Goal: Task Accomplishment & Management: Manage account settings

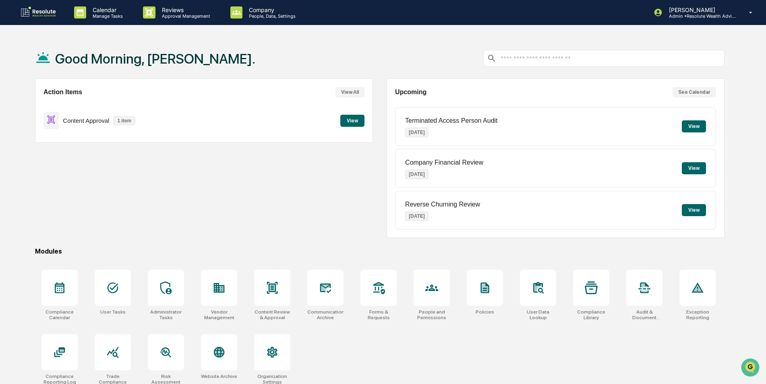
click at [351, 123] on button "View" at bounding box center [352, 121] width 24 height 12
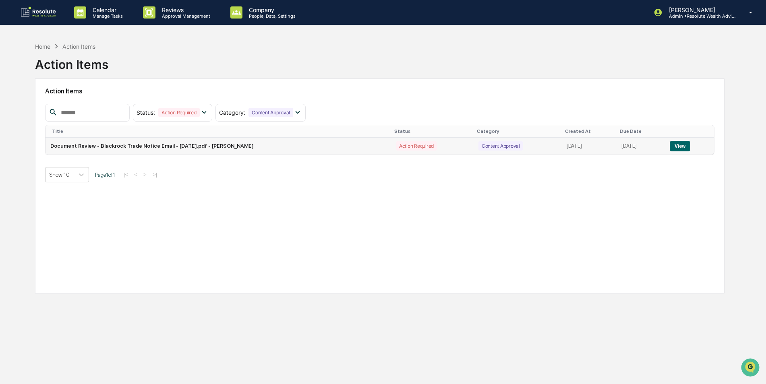
click at [687, 145] on button "View" at bounding box center [680, 146] width 21 height 10
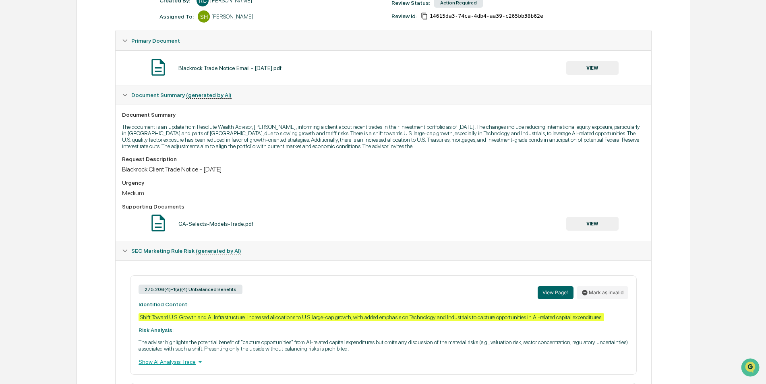
scroll to position [121, 0]
click at [588, 63] on button "VIEW" at bounding box center [592, 69] width 52 height 14
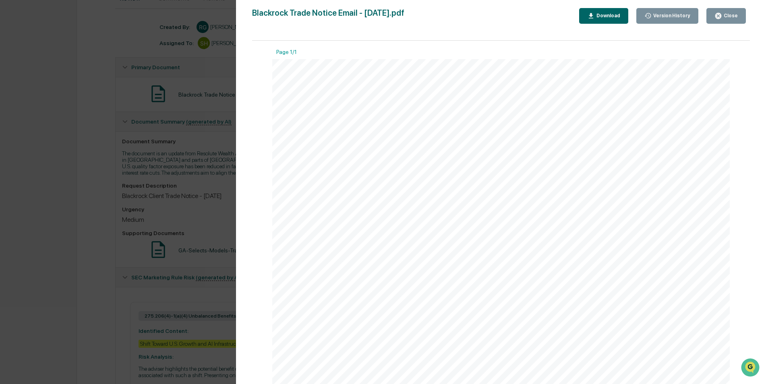
scroll to position [81, 0]
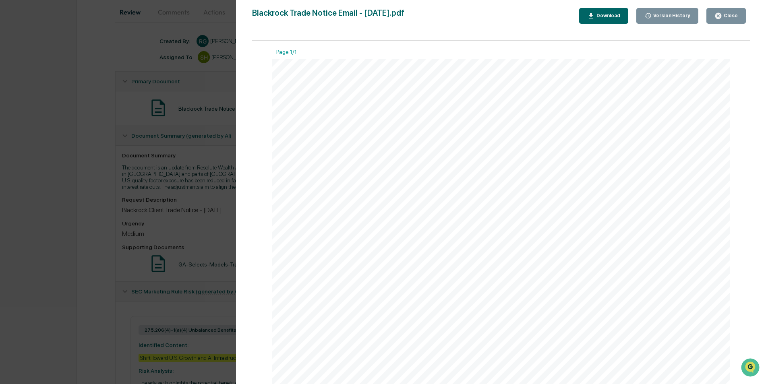
click at [736, 11] on button "Close" at bounding box center [726, 16] width 39 height 16
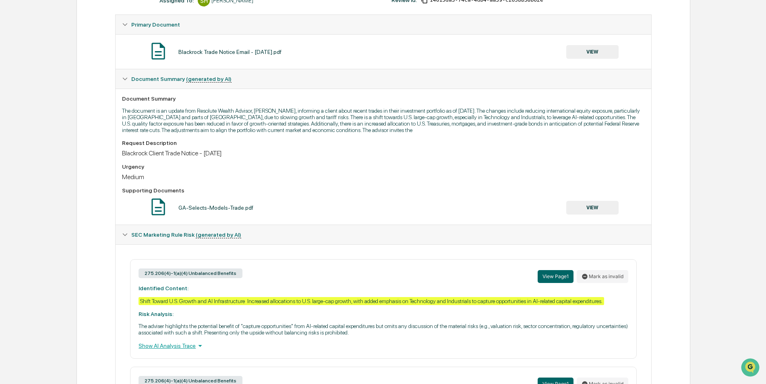
scroll to position [135, 0]
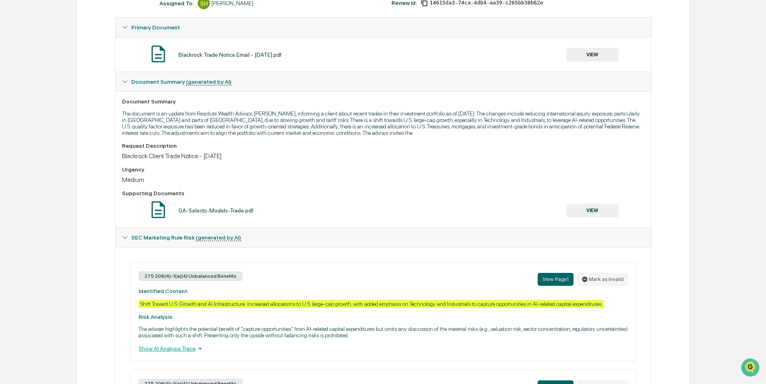
click at [603, 56] on button "VIEW" at bounding box center [592, 55] width 52 height 14
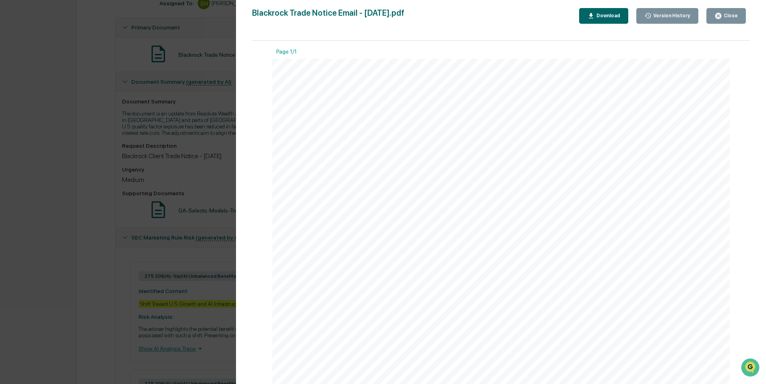
scroll to position [0, 0]
click at [724, 15] on div "Close" at bounding box center [730, 16] width 16 height 6
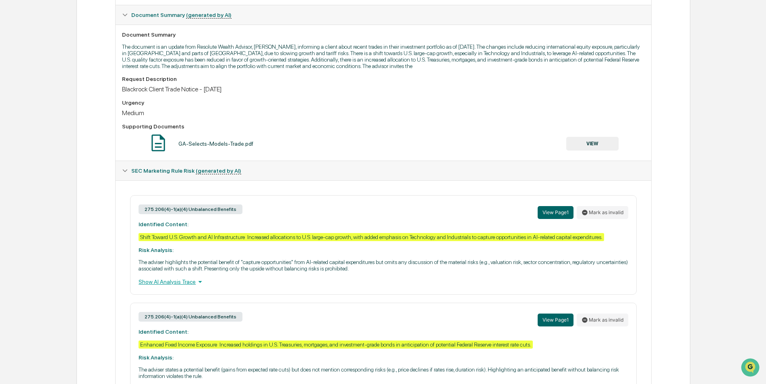
click at [589, 147] on button "VIEW" at bounding box center [592, 144] width 52 height 14
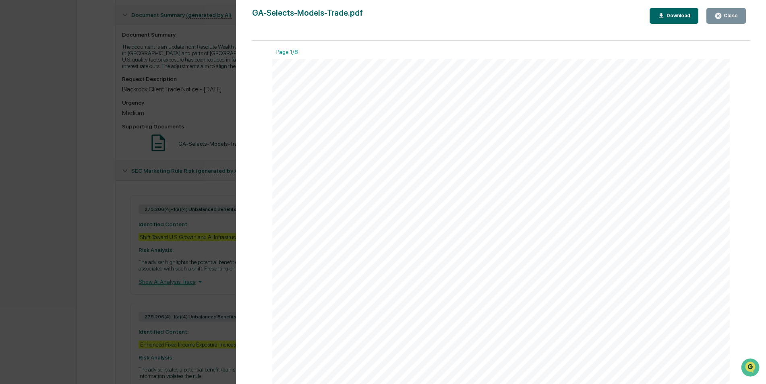
click at [732, 13] on div "Close" at bounding box center [730, 16] width 16 height 6
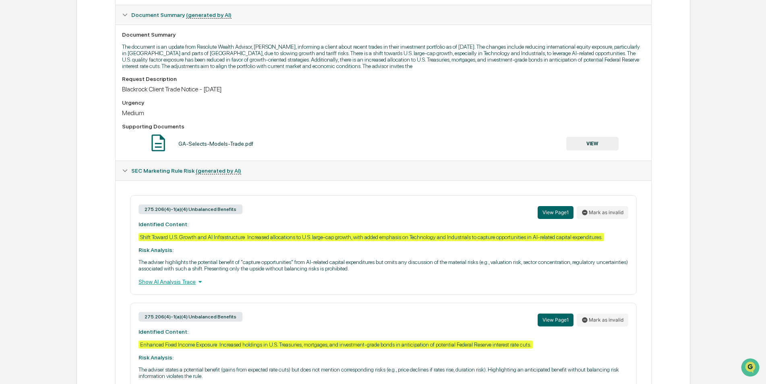
click at [608, 145] on button "VIEW" at bounding box center [592, 144] width 52 height 14
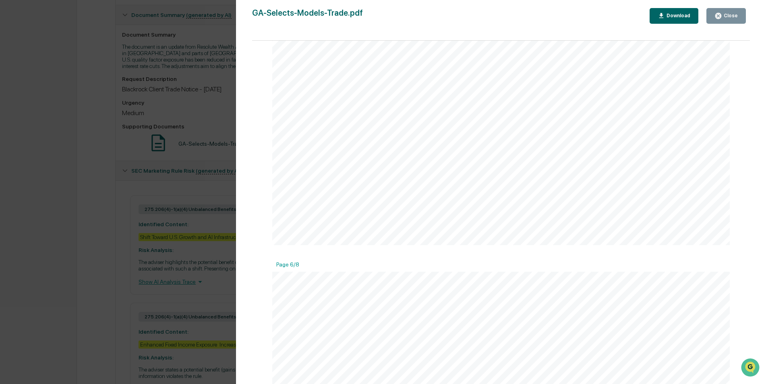
scroll to position [2891, 0]
click at [733, 15] on div "Close" at bounding box center [730, 16] width 16 height 6
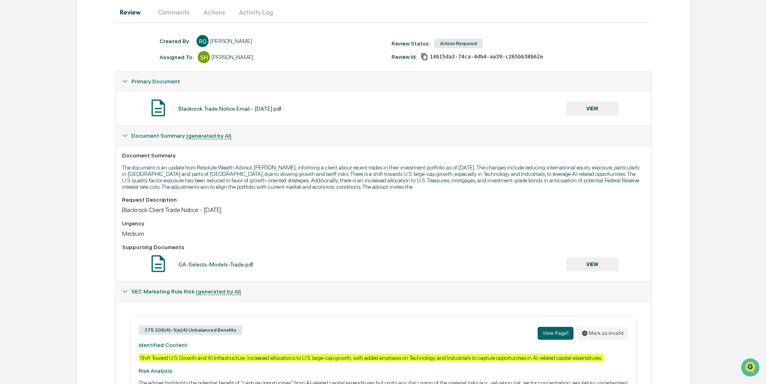
scroll to position [0, 0]
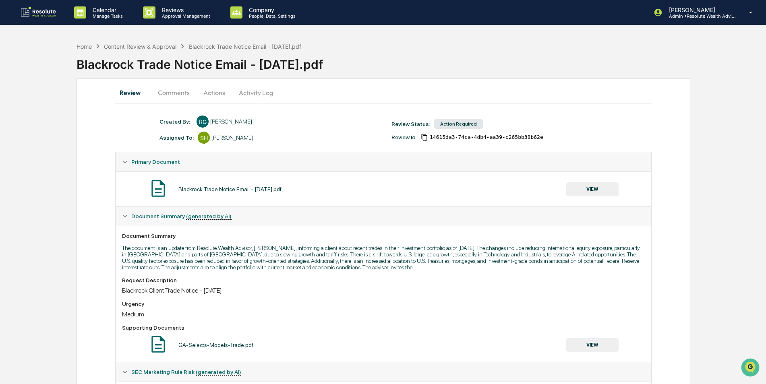
click at [595, 190] on button "VIEW" at bounding box center [592, 189] width 52 height 14
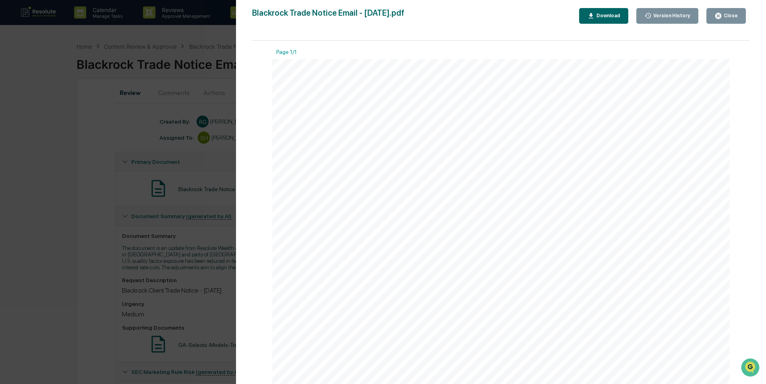
click at [730, 20] on button "Close" at bounding box center [726, 16] width 39 height 16
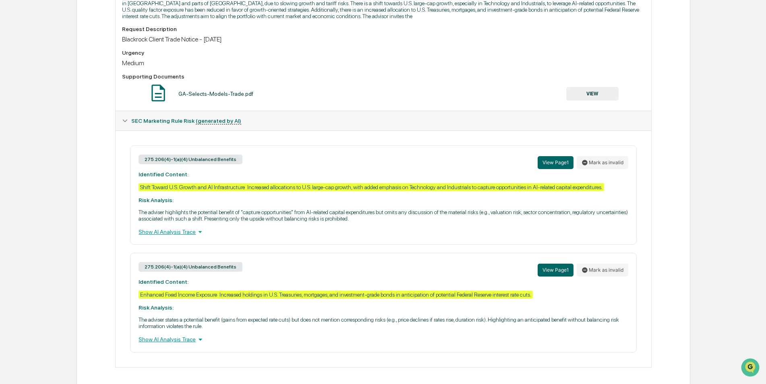
scroll to position [255, 0]
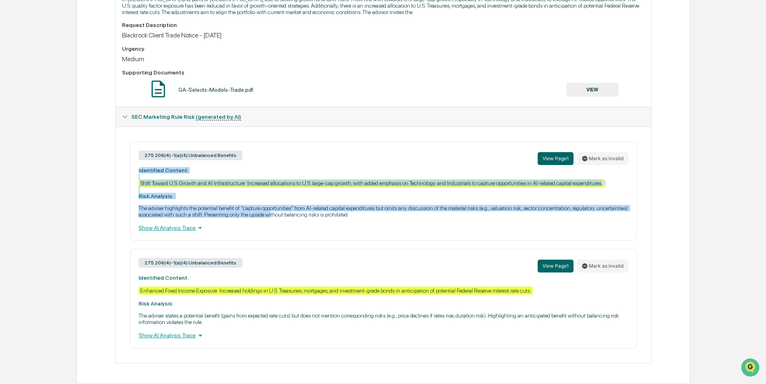
drag, startPoint x: 139, startPoint y: 170, endPoint x: 303, endPoint y: 218, distance: 170.1
click at [303, 218] on div "275.206(4)-1(a)(4) Unbalanced Benefits View Page 1 Mark as invalid Identified C…" at bounding box center [383, 191] width 506 height 100
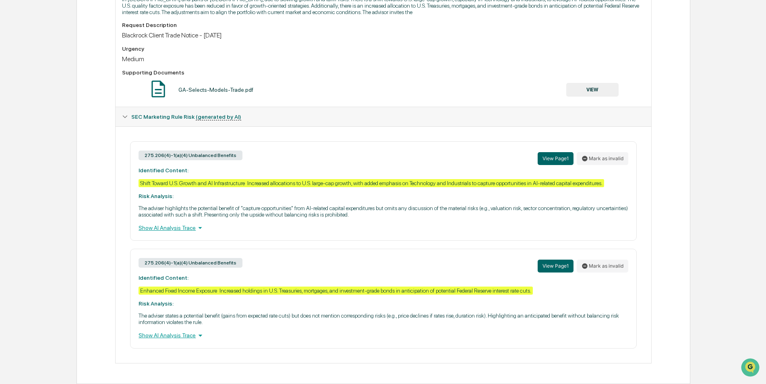
click at [219, 160] on div "275.206(4)-1(a)(4) Unbalanced Benefits" at bounding box center [191, 156] width 104 height 10
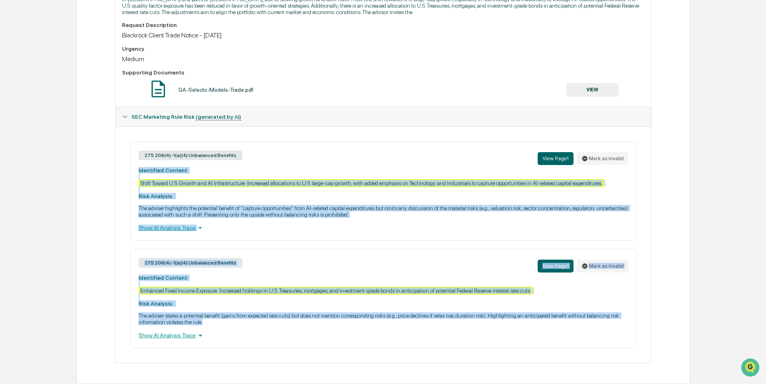
drag, startPoint x: 139, startPoint y: 168, endPoint x: 461, endPoint y: 324, distance: 358.4
click at [461, 324] on div "275.206(4)-1(a)(4) Unbalanced Benefits View Page 1 Mark as invalid Identified C…" at bounding box center [383, 244] width 523 height 207
copy div "Identified Content: Shift Toward U.S. Growth and AI Infrastructure Increased al…"
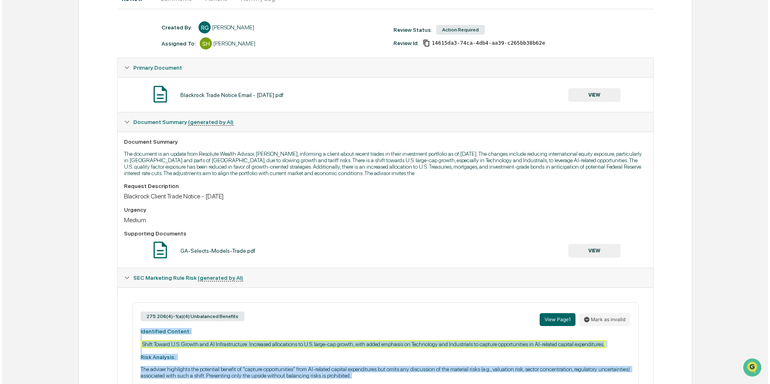
scroll to position [0, 0]
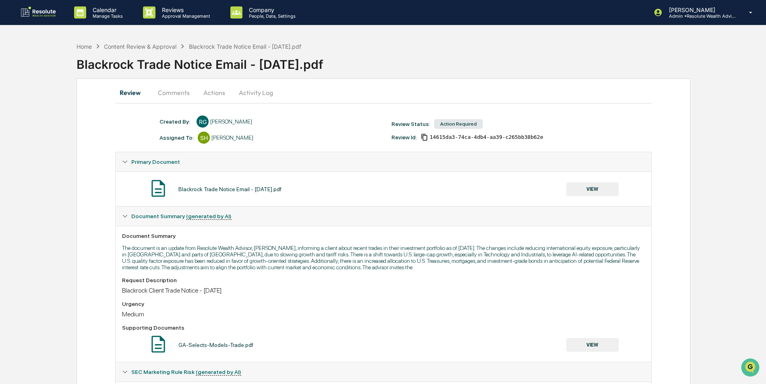
click at [211, 93] on button "Actions" at bounding box center [214, 92] width 36 height 19
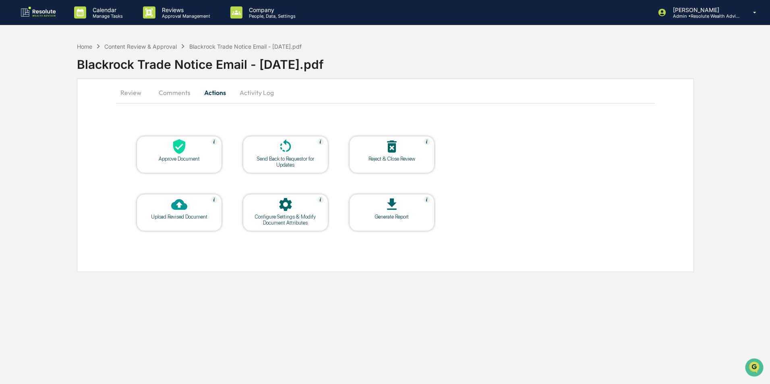
click at [281, 156] on div at bounding box center [285, 147] width 81 height 17
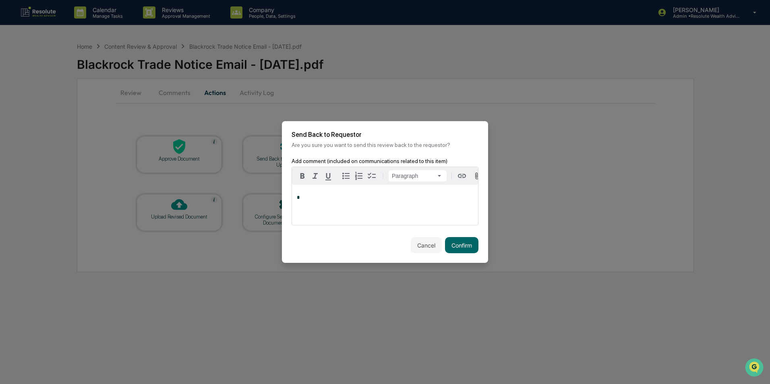
click at [334, 193] on div "*" at bounding box center [385, 205] width 186 height 40
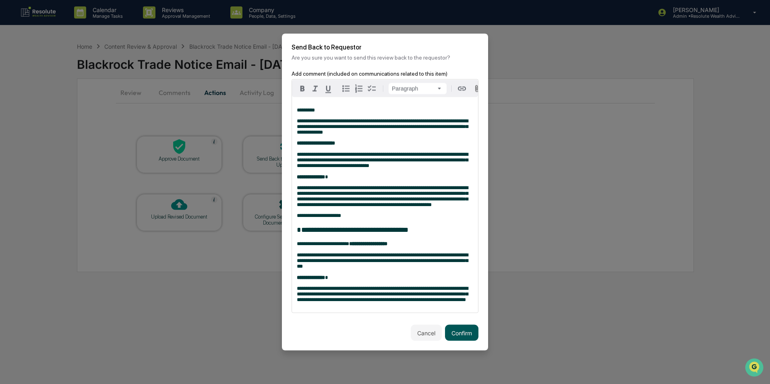
click at [462, 341] on button "Confirm" at bounding box center [461, 333] width 33 height 16
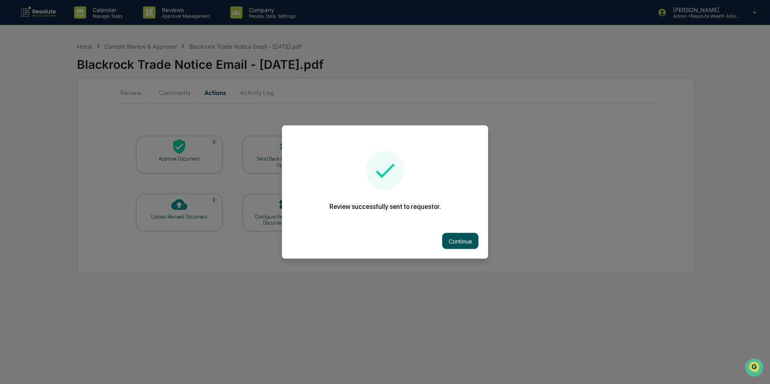
click at [464, 242] on button "Continue" at bounding box center [460, 241] width 36 height 16
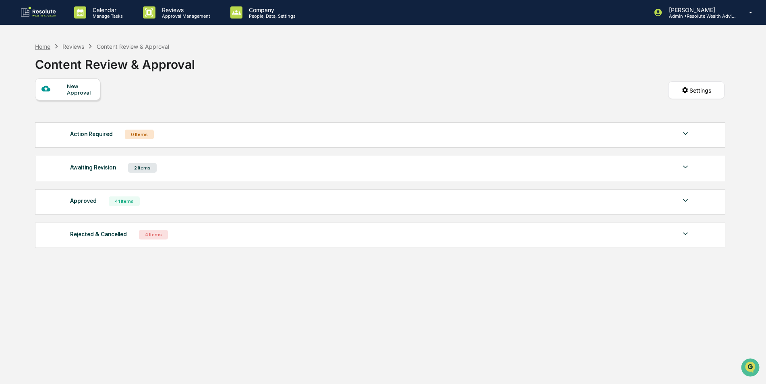
click at [40, 48] on div "Home" at bounding box center [42, 46] width 15 height 7
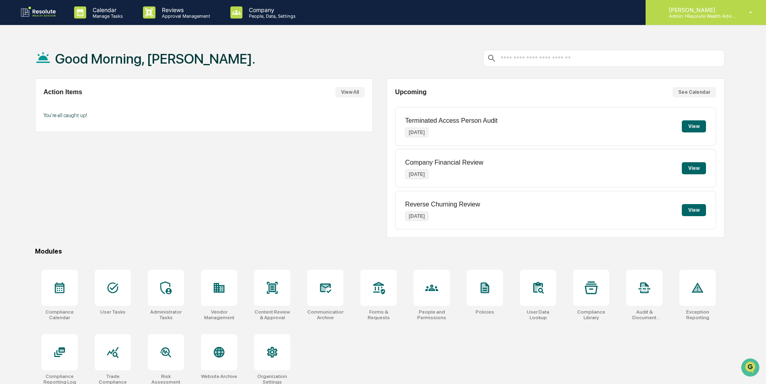
click at [694, 8] on p "[PERSON_NAME]" at bounding box center [700, 9] width 75 height 7
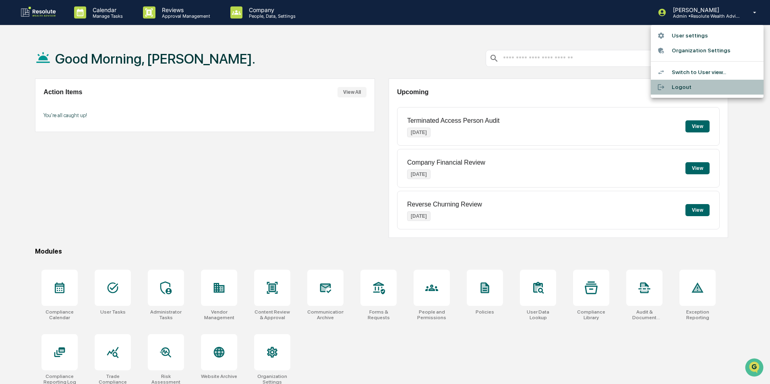
click at [680, 89] on li "Logout" at bounding box center [707, 87] width 113 height 15
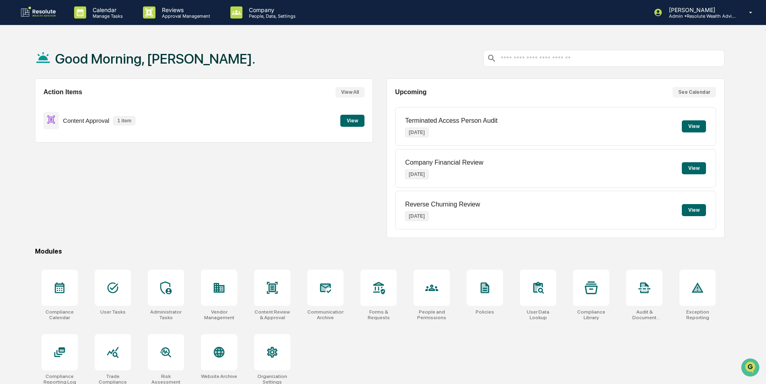
click at [343, 122] on button "View" at bounding box center [352, 121] width 24 height 12
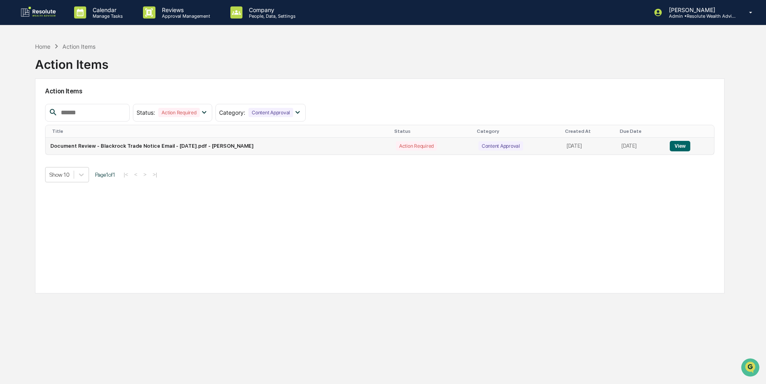
click at [679, 143] on button "View" at bounding box center [680, 146] width 21 height 10
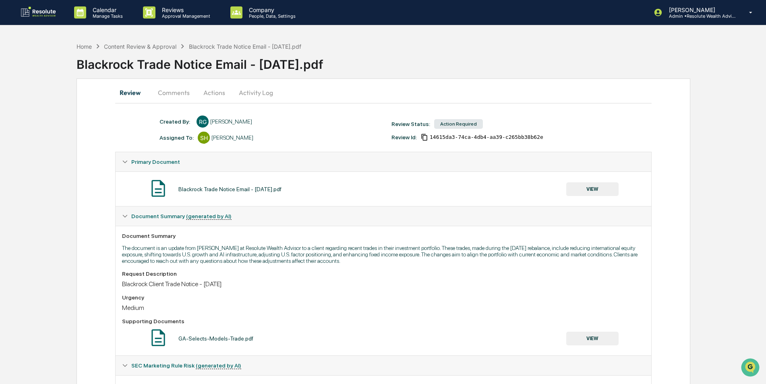
click at [599, 192] on button "VIEW" at bounding box center [592, 189] width 52 height 14
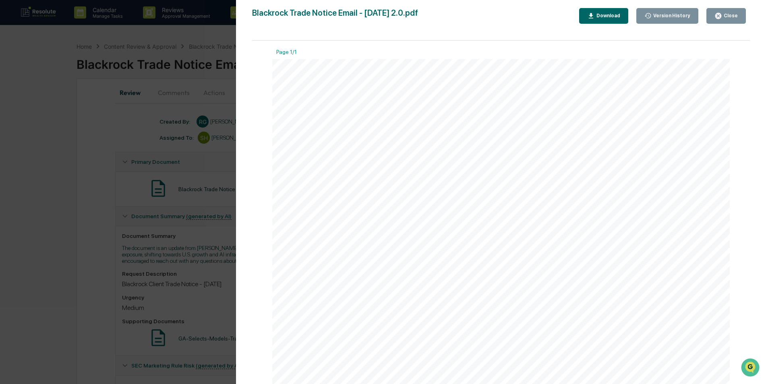
click at [734, 20] on button "Close" at bounding box center [726, 16] width 39 height 16
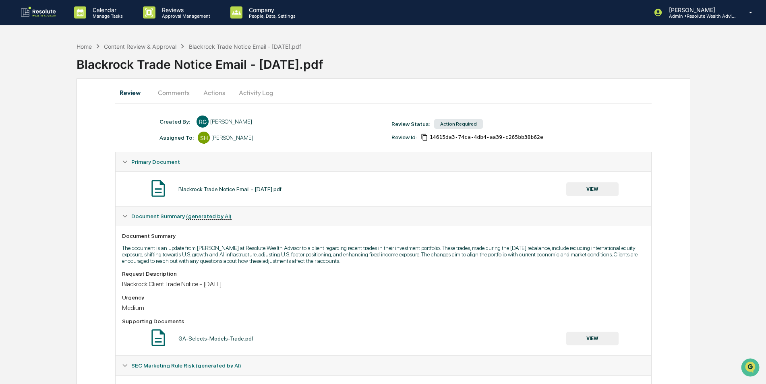
click at [212, 90] on button "Actions" at bounding box center [214, 92] width 36 height 19
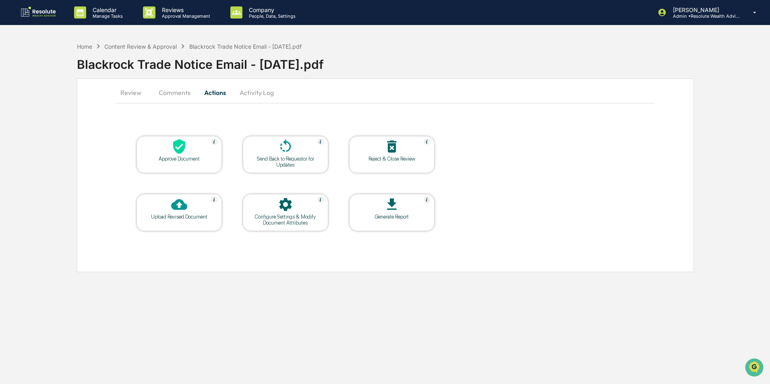
click at [177, 156] on div at bounding box center [179, 147] width 81 height 17
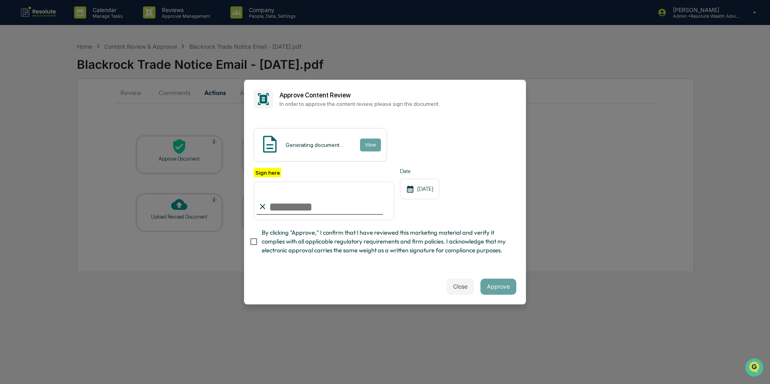
click at [292, 210] on input "Sign here" at bounding box center [324, 201] width 141 height 39
type input "**********"
click at [496, 291] on button "Approve" at bounding box center [499, 287] width 36 height 16
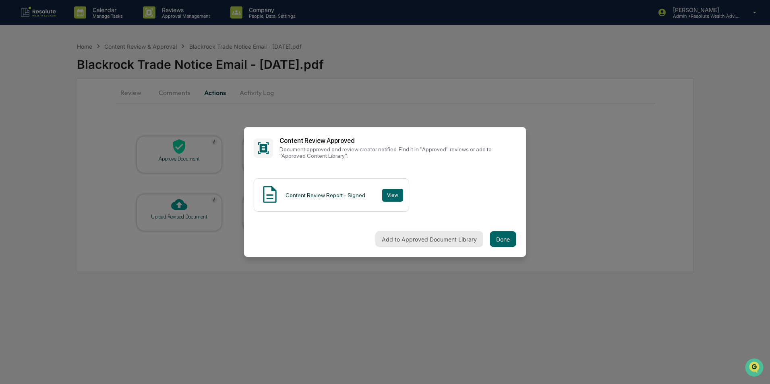
click at [458, 236] on button "Add to Approved Document Library" at bounding box center [429, 239] width 108 height 16
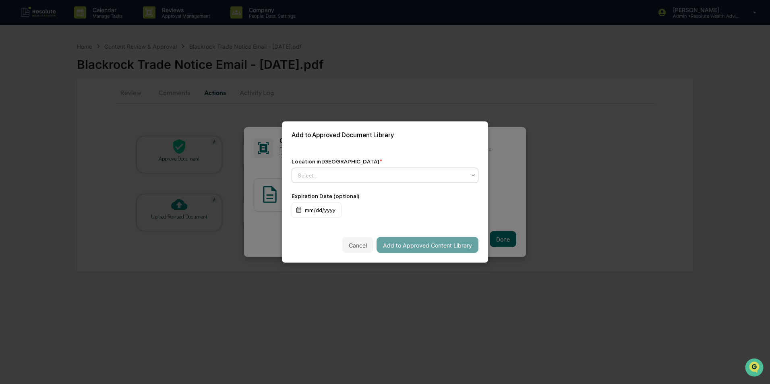
click at [363, 175] on div at bounding box center [382, 176] width 168 height 8
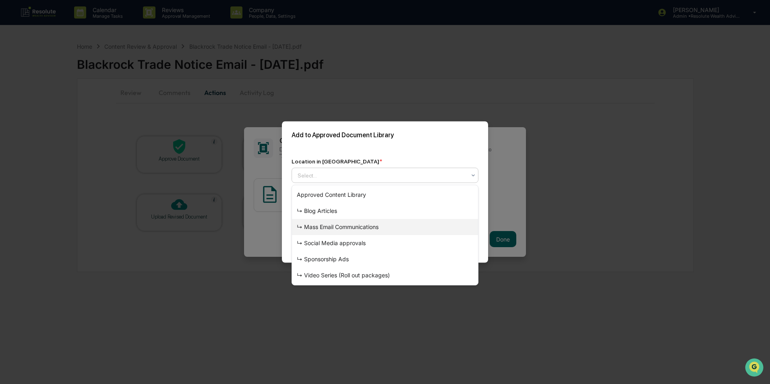
click at [338, 226] on div "↳ Mass Email Communications" at bounding box center [385, 227] width 186 height 16
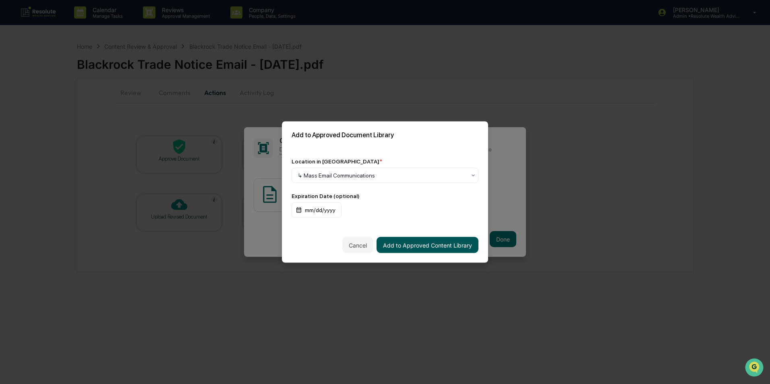
click at [433, 247] on button "Add to Approved Content Library" at bounding box center [428, 245] width 102 height 16
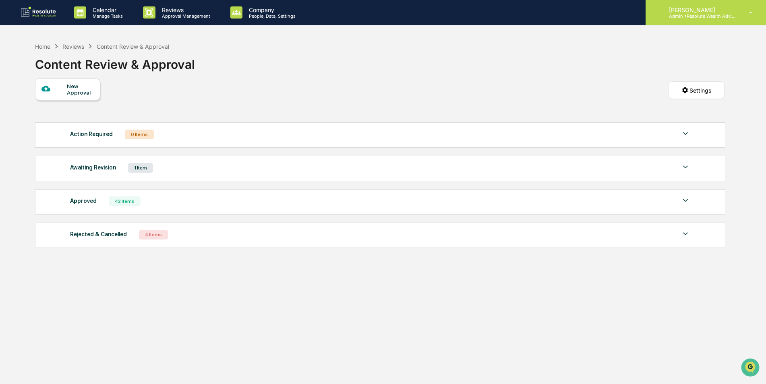
click at [701, 18] on p "Admin • Resolute Wealth Advisor" at bounding box center [700, 16] width 75 height 6
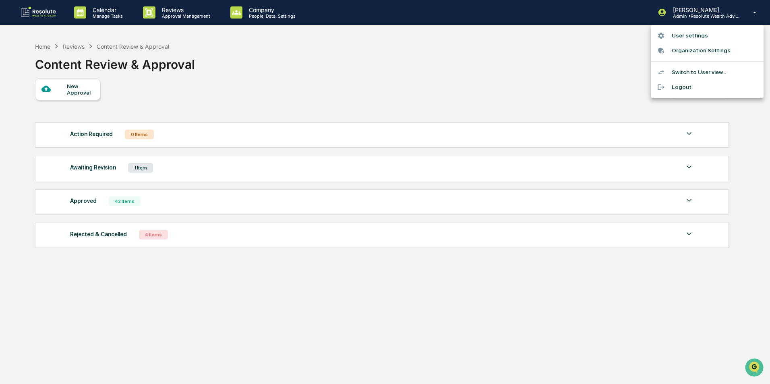
click at [683, 87] on li "Logout" at bounding box center [707, 87] width 113 height 15
